Goal: Task Accomplishment & Management: Manage account settings

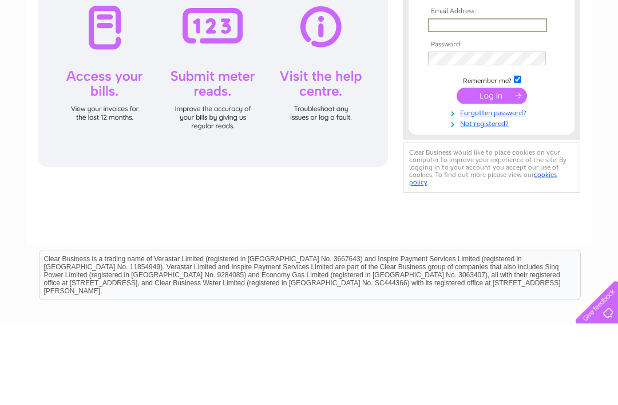
click at [506, 101] on input "text" at bounding box center [487, 107] width 119 height 14
type input "[EMAIL_ADDRESS][DOMAIN_NAME]"
click at [492, 177] on input "submit" at bounding box center [492, 177] width 70 height 16
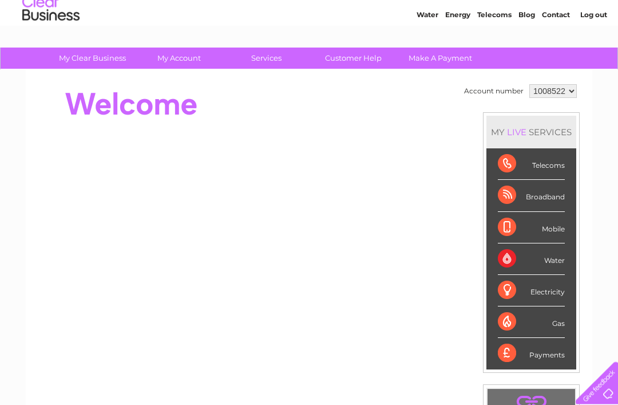
scroll to position [21, 0]
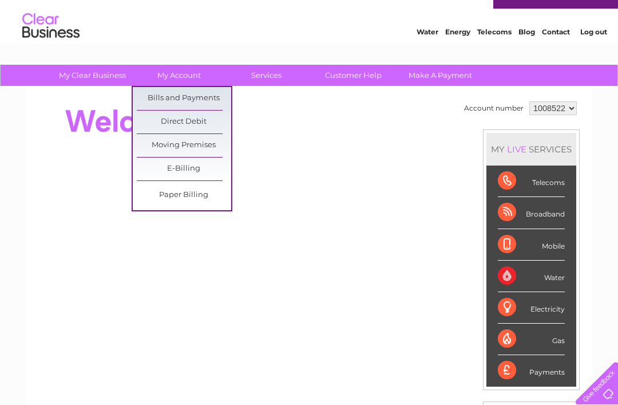
click at [205, 98] on link "Bills and Payments" at bounding box center [184, 98] width 94 height 23
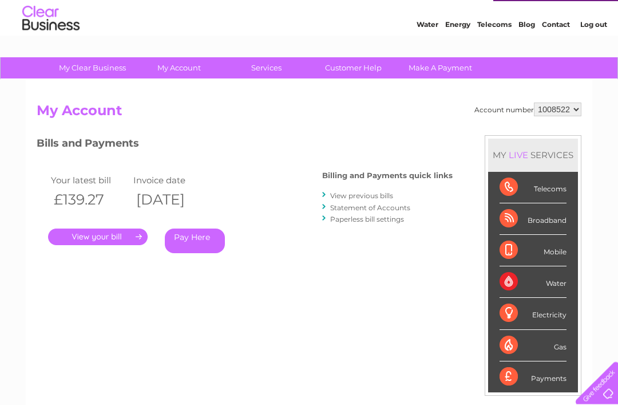
scroll to position [30, 0]
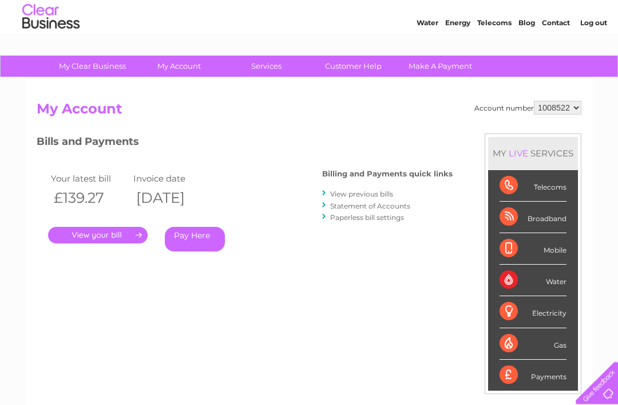
click at [135, 234] on link "." at bounding box center [98, 235] width 100 height 17
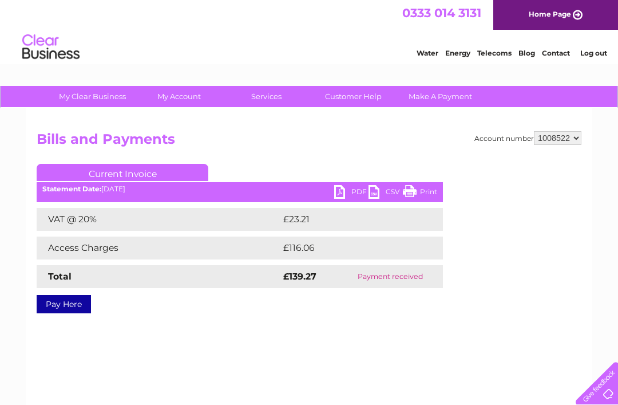
click at [344, 187] on link "PDF" at bounding box center [351, 193] width 34 height 17
